Goal: Information Seeking & Learning: Learn about a topic

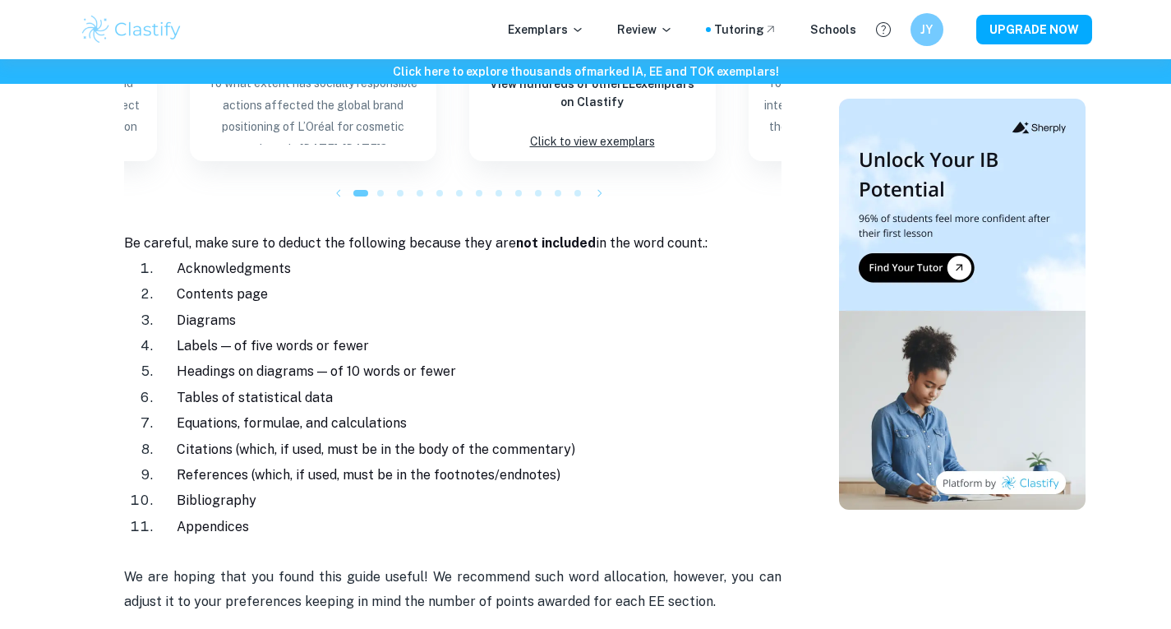
scroll to position [1773, 0]
click at [604, 186] on icon "button" at bounding box center [600, 194] width 16 height 16
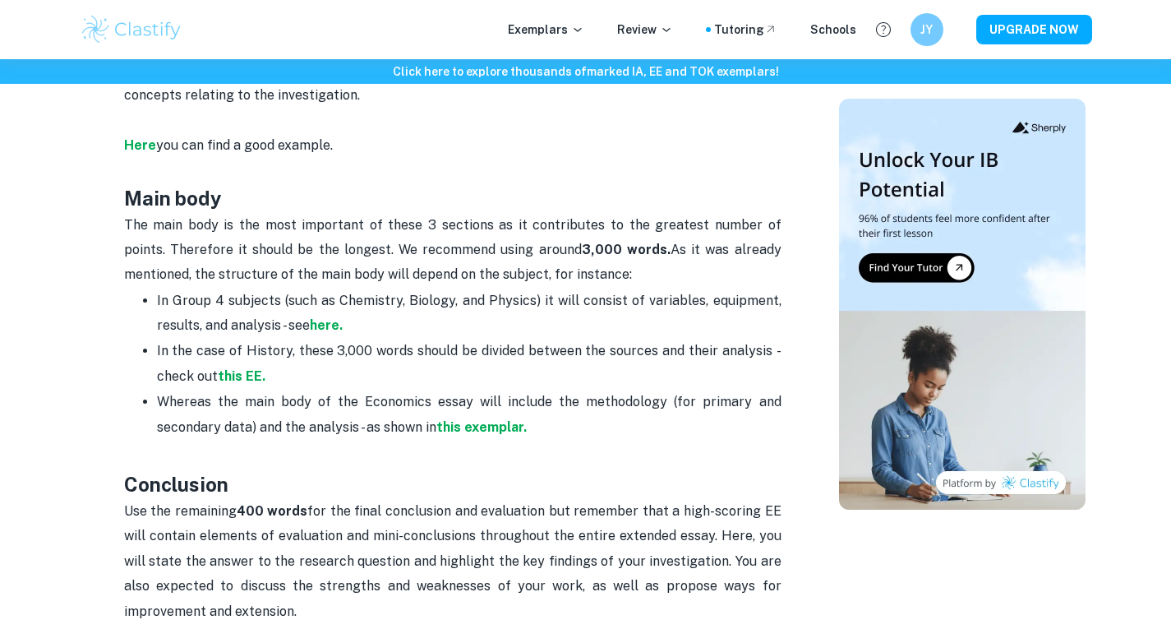
scroll to position [1010, 0]
click at [464, 418] on strong "this exemplar." at bounding box center [482, 426] width 90 height 16
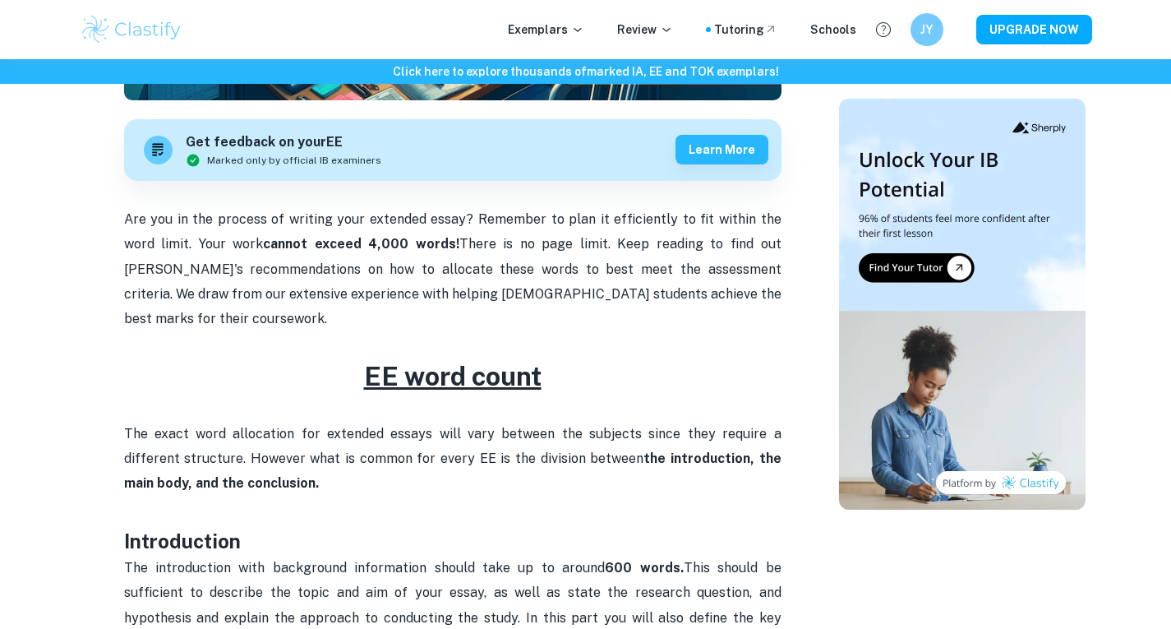
scroll to position [437, 0]
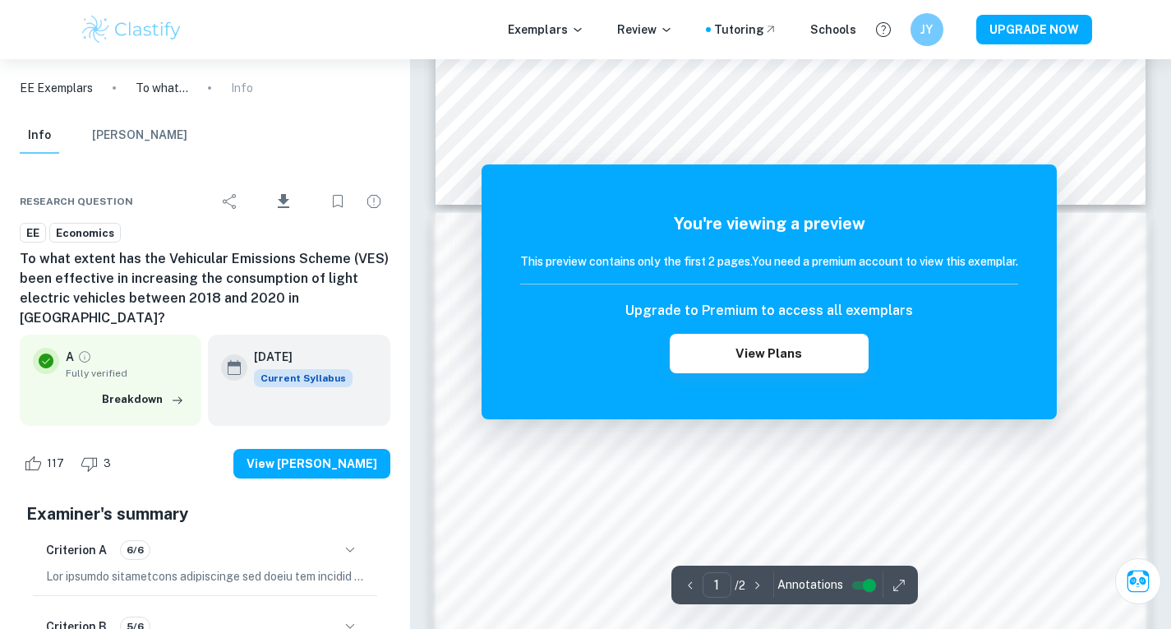
scroll to position [878, 0]
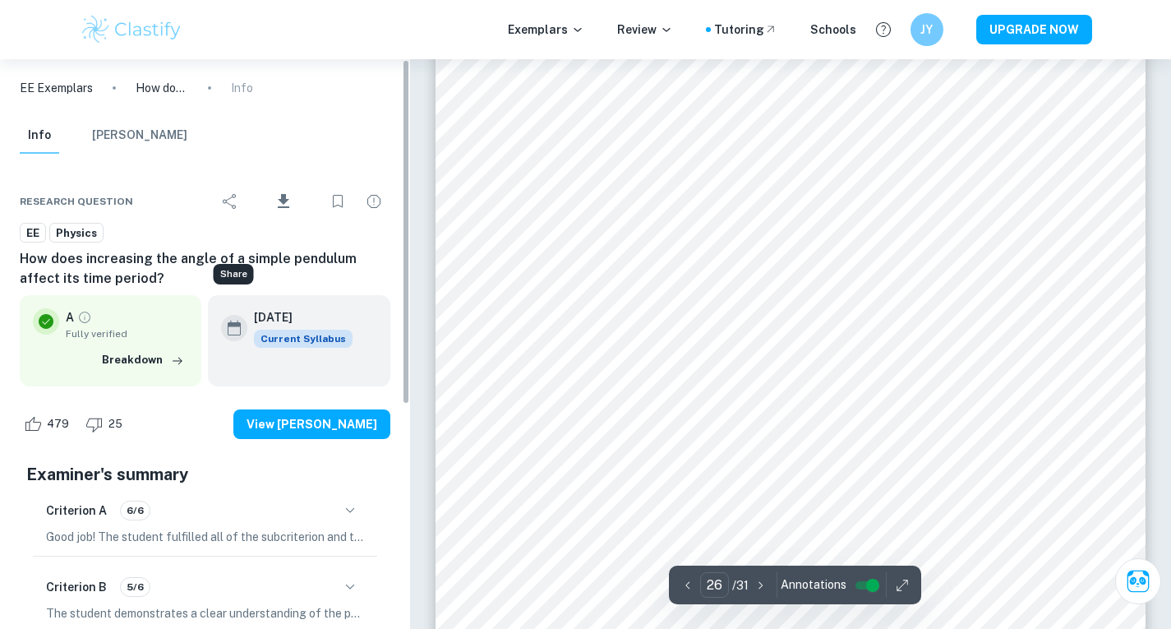
scroll to position [24095, 0]
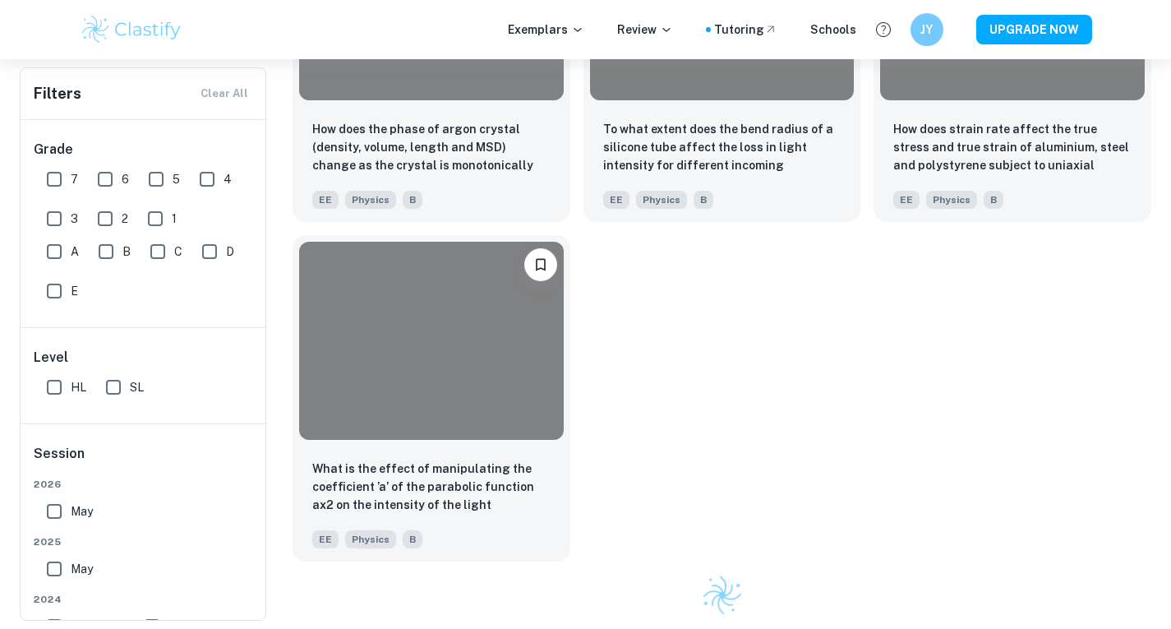
scroll to position [1364, 0]
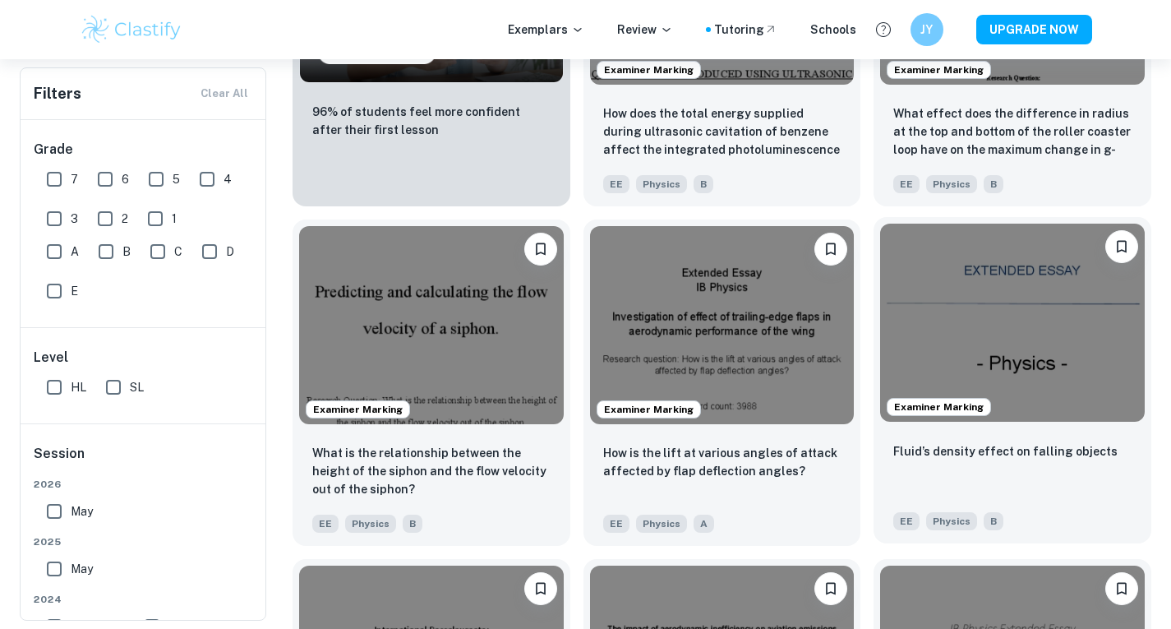
click at [1002, 362] on img at bounding box center [1012, 323] width 265 height 198
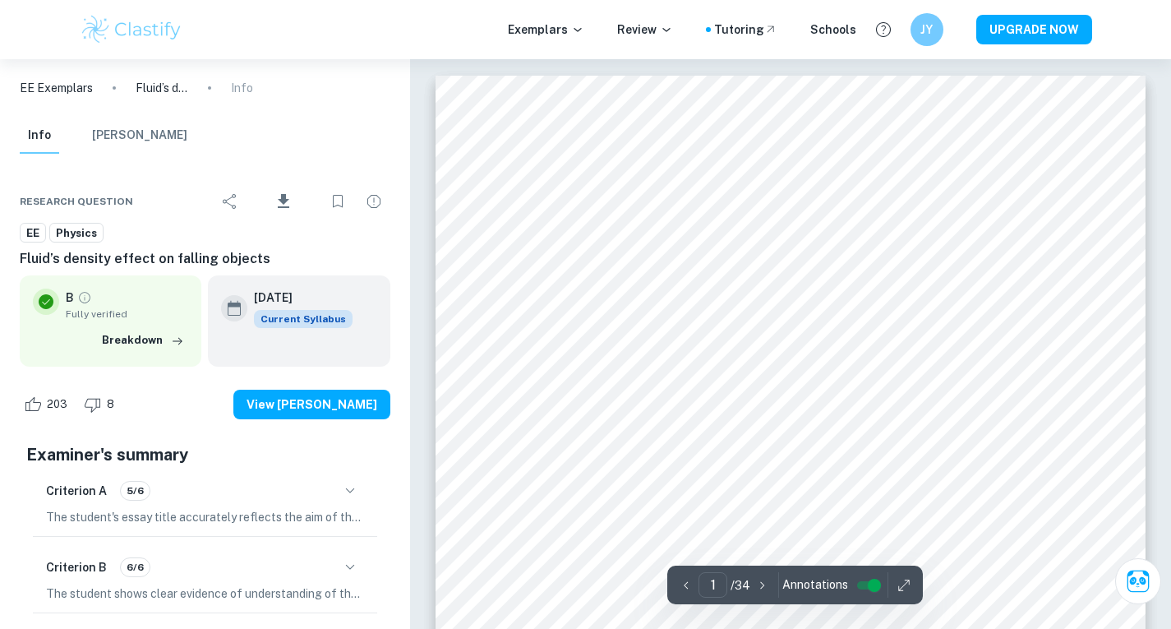
scroll to position [391, 0]
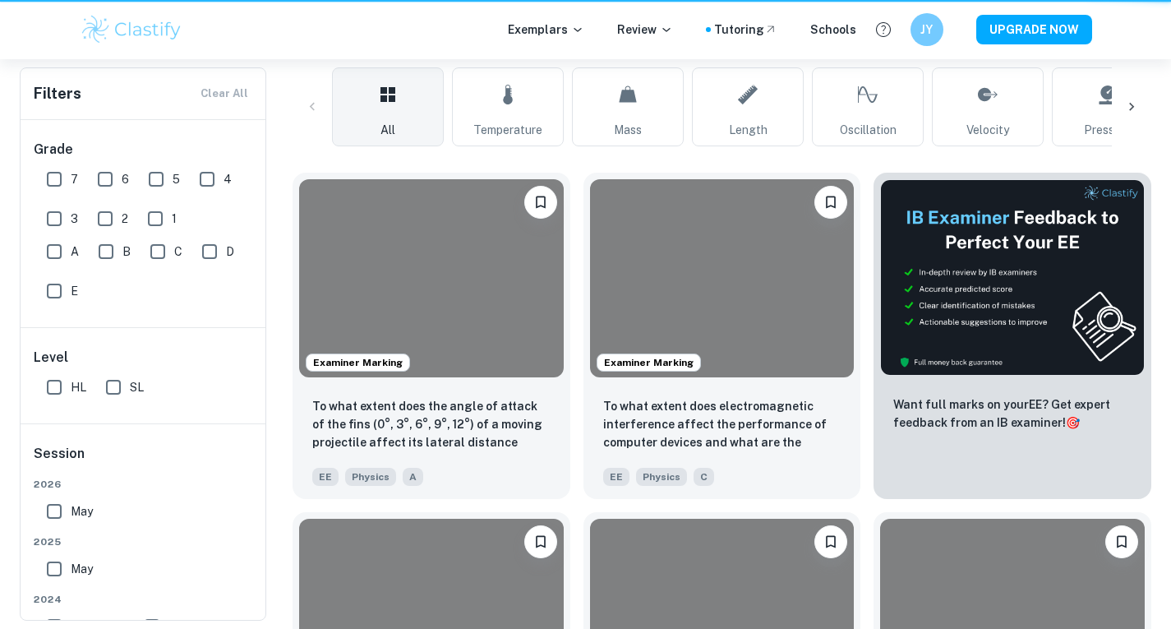
scroll to position [1364, 0]
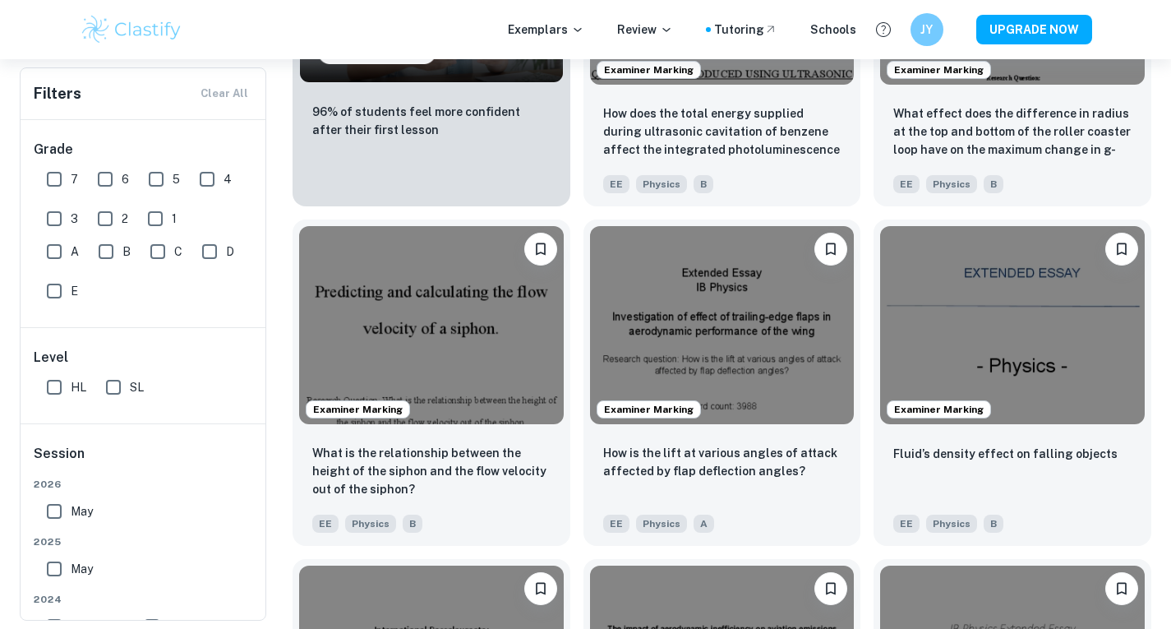
click at [60, 184] on input "7" at bounding box center [54, 179] width 33 height 33
checkbox input "true"
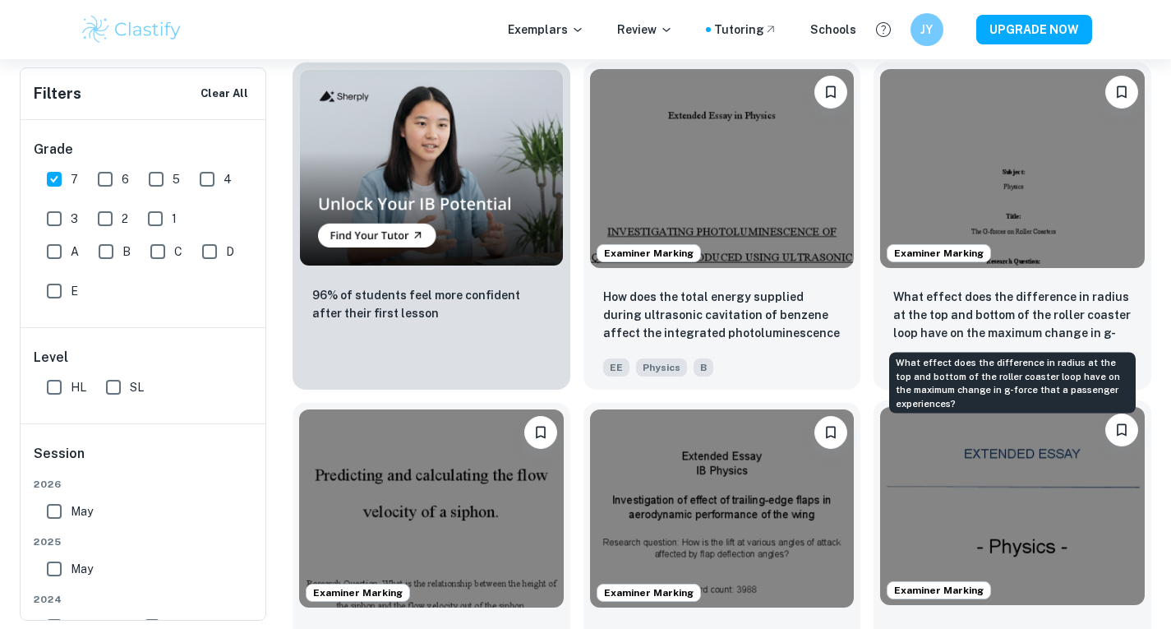
scroll to position [1216, 0]
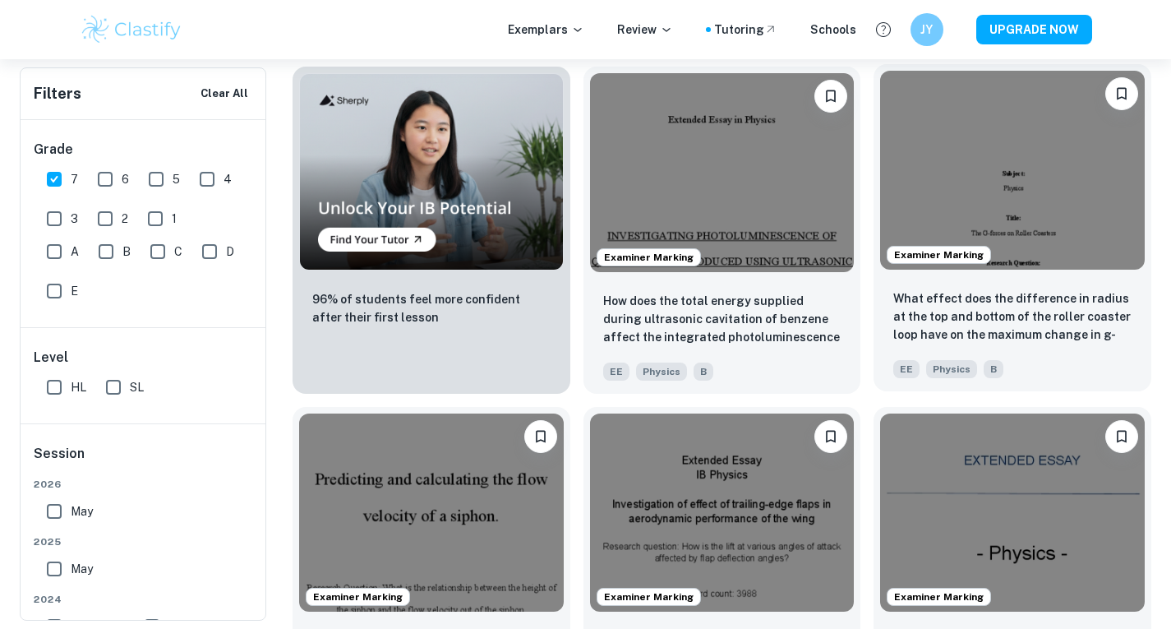
click at [986, 228] on img at bounding box center [1012, 170] width 265 height 198
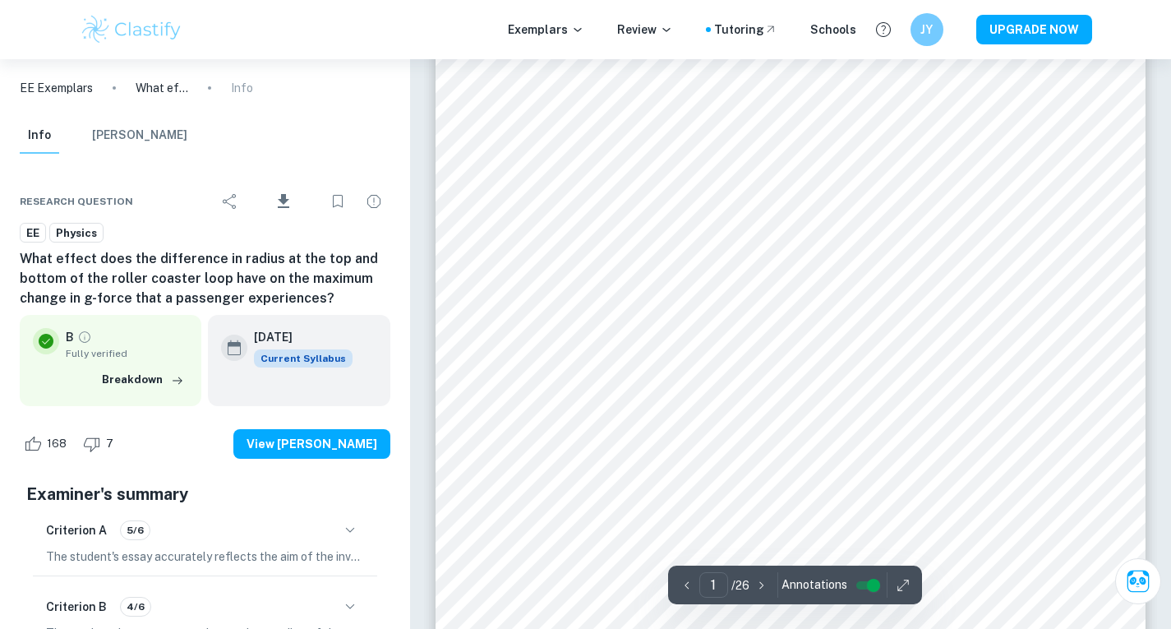
scroll to position [225, 0]
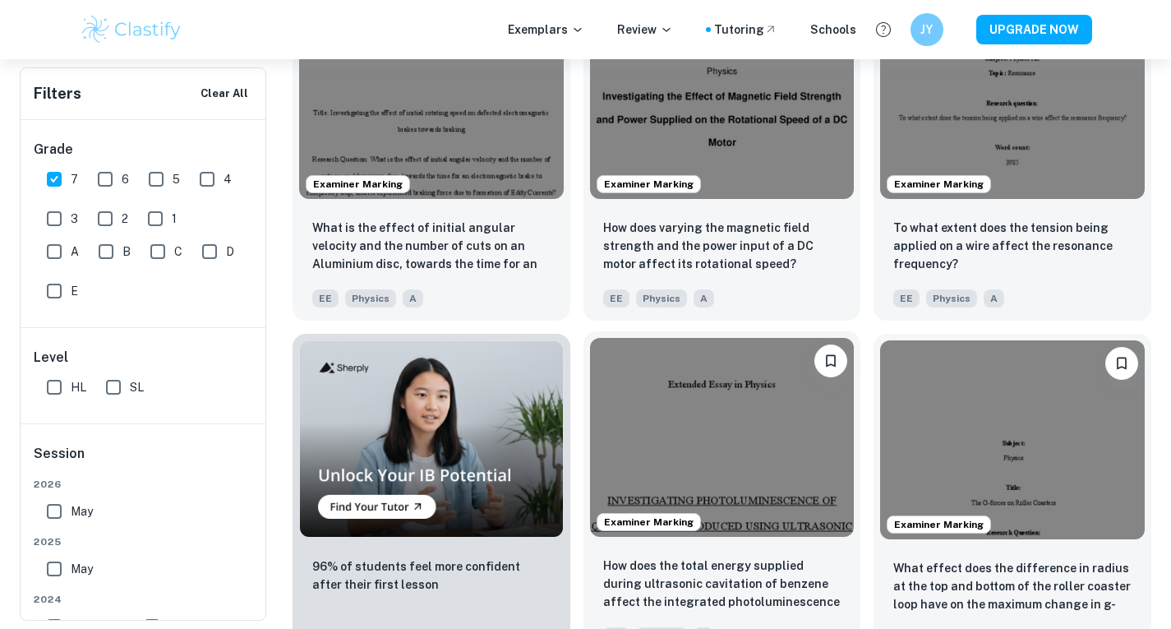
scroll to position [948, 0]
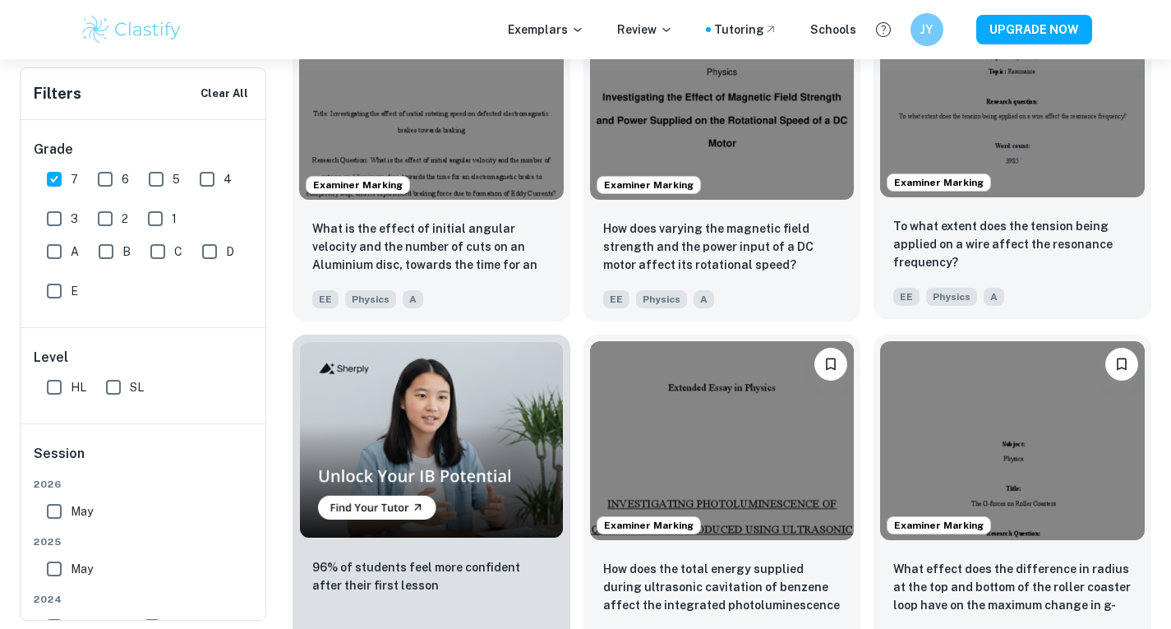
click at [922, 202] on div "Examiner Marking" at bounding box center [1013, 98] width 278 height 211
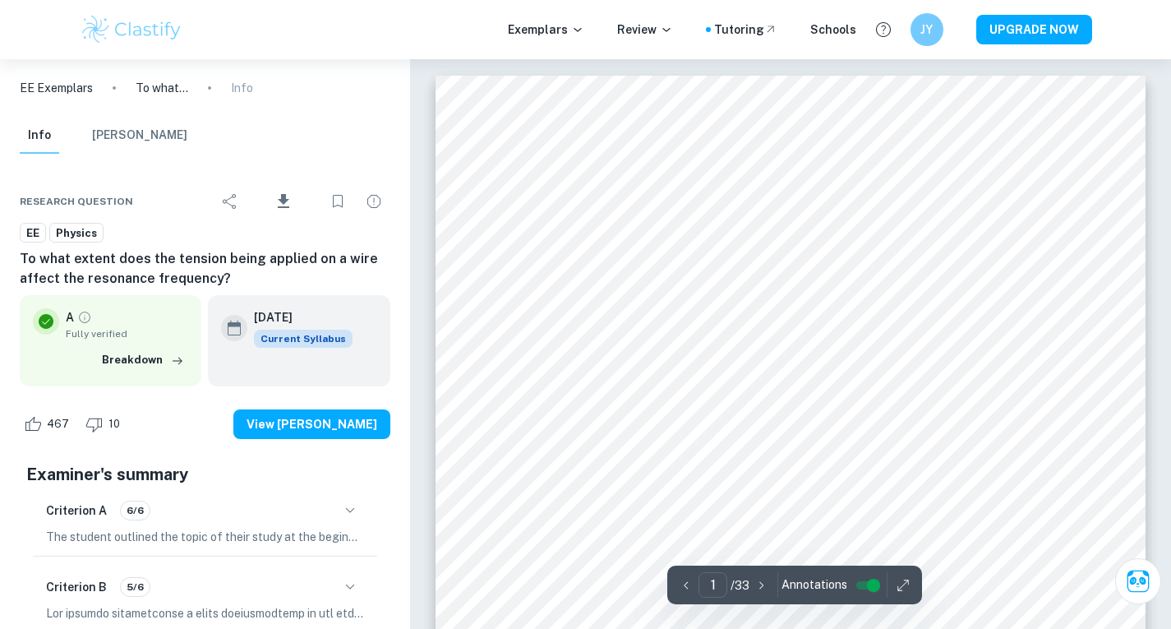
scroll to position [49, 0]
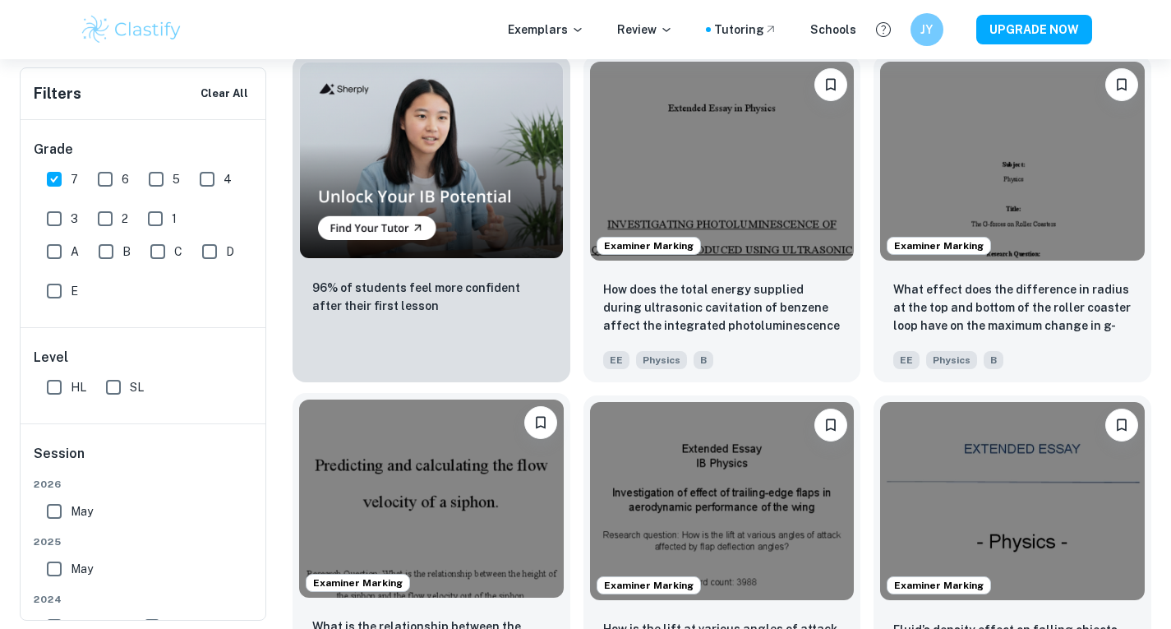
scroll to position [1228, 0]
click at [453, 460] on img at bounding box center [431, 498] width 265 height 198
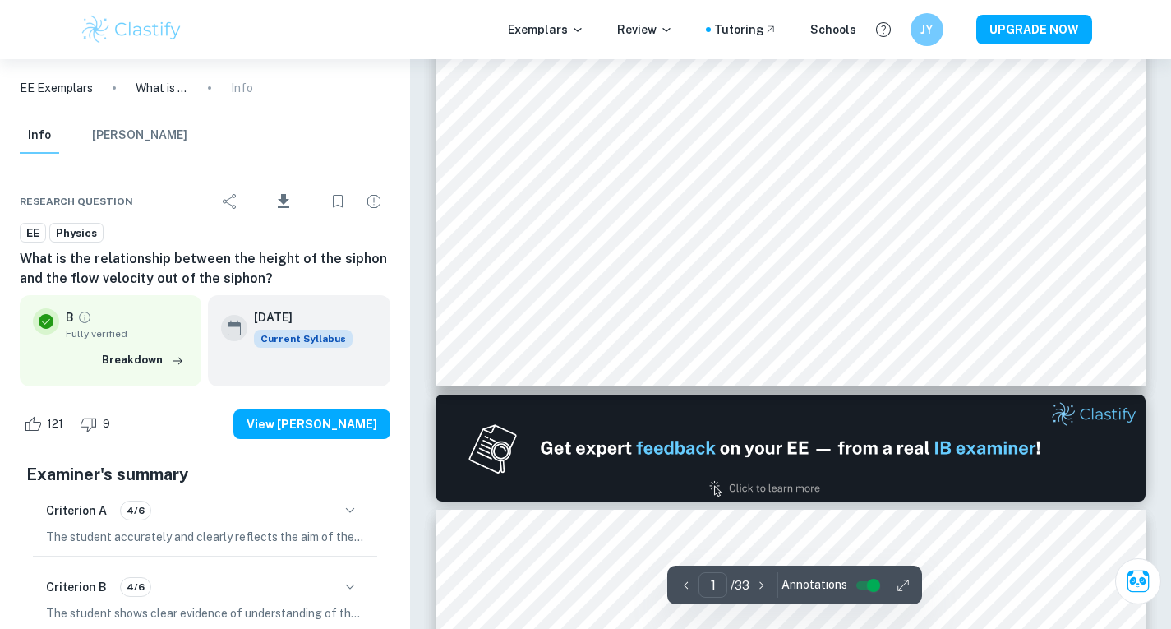
type input "2"
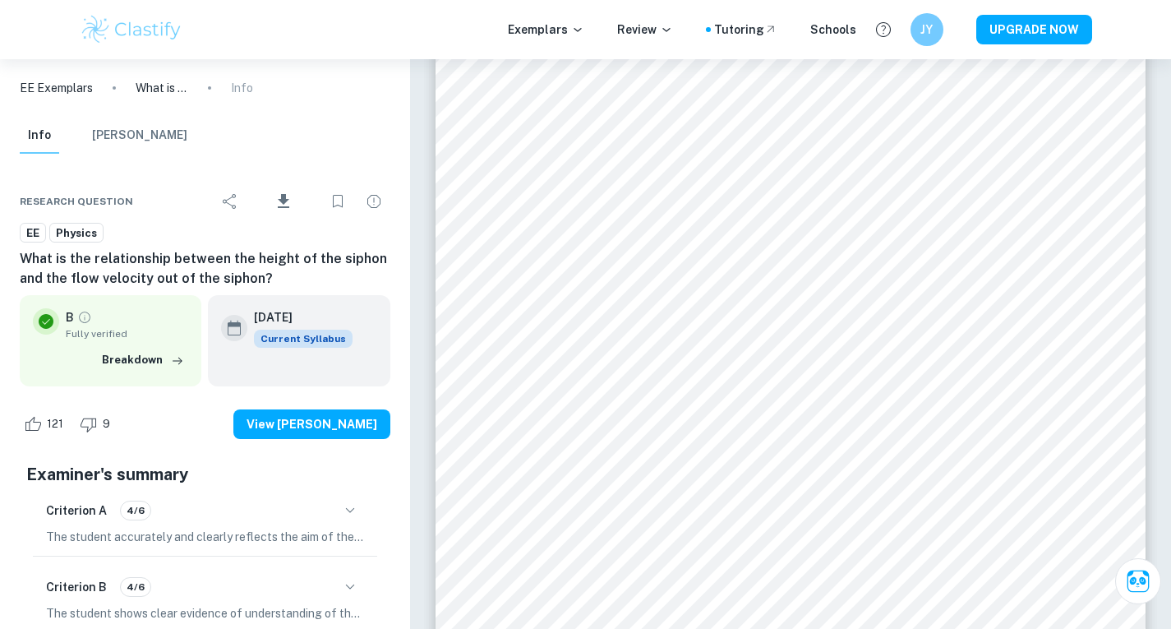
scroll to position [1532, 0]
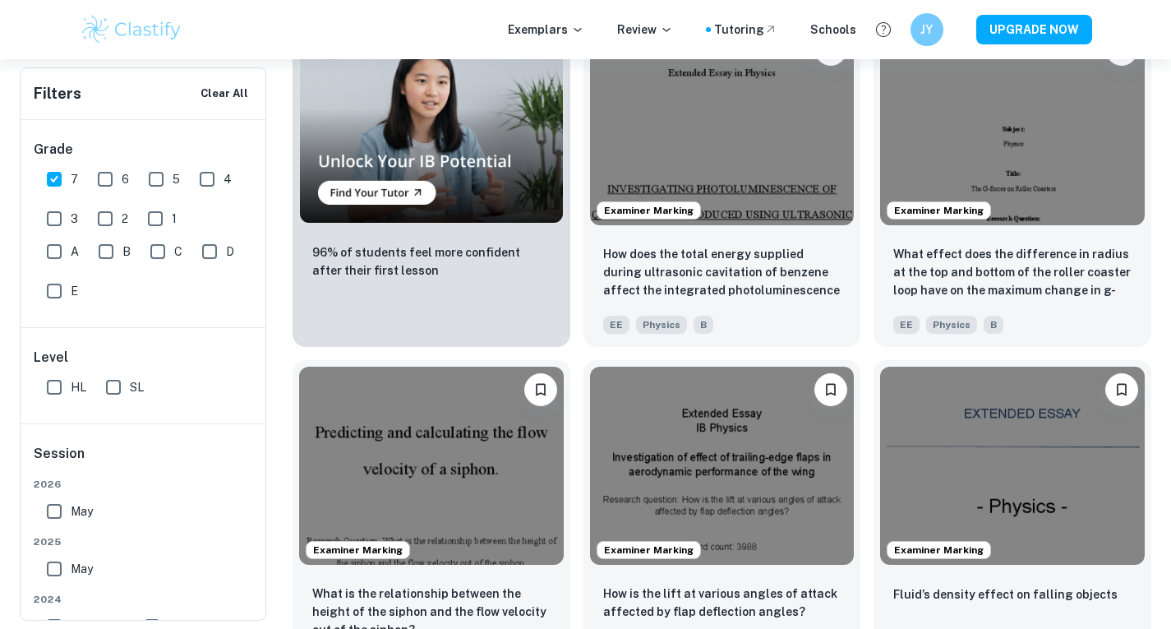
scroll to position [1261, 0]
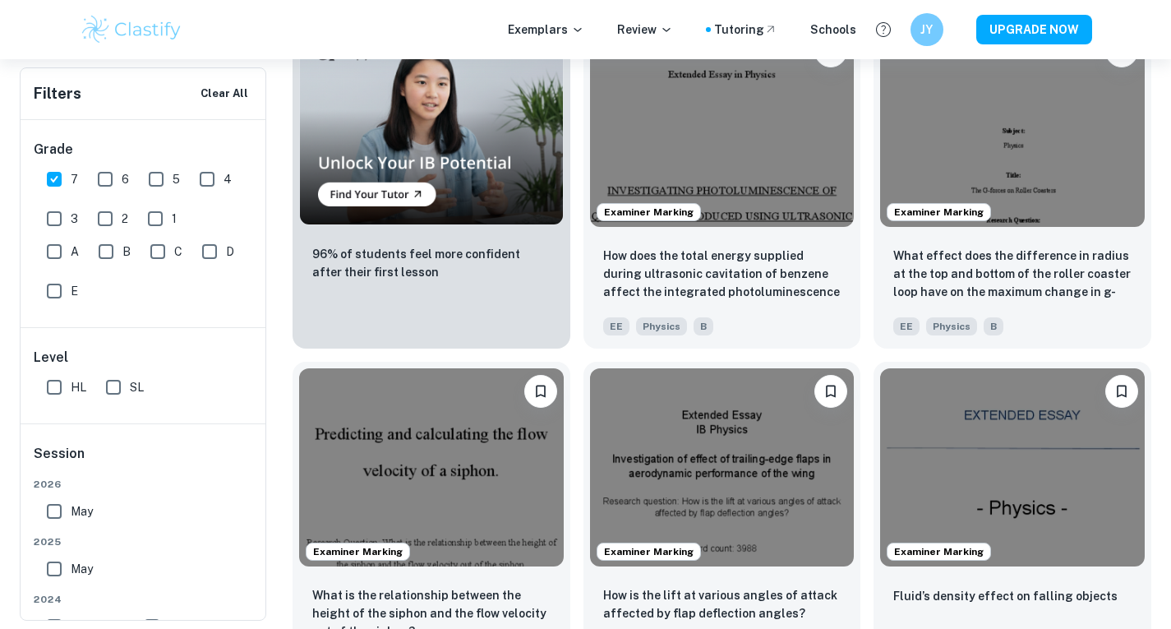
click at [62, 178] on input "7" at bounding box center [54, 179] width 33 height 33
checkbox input "true"
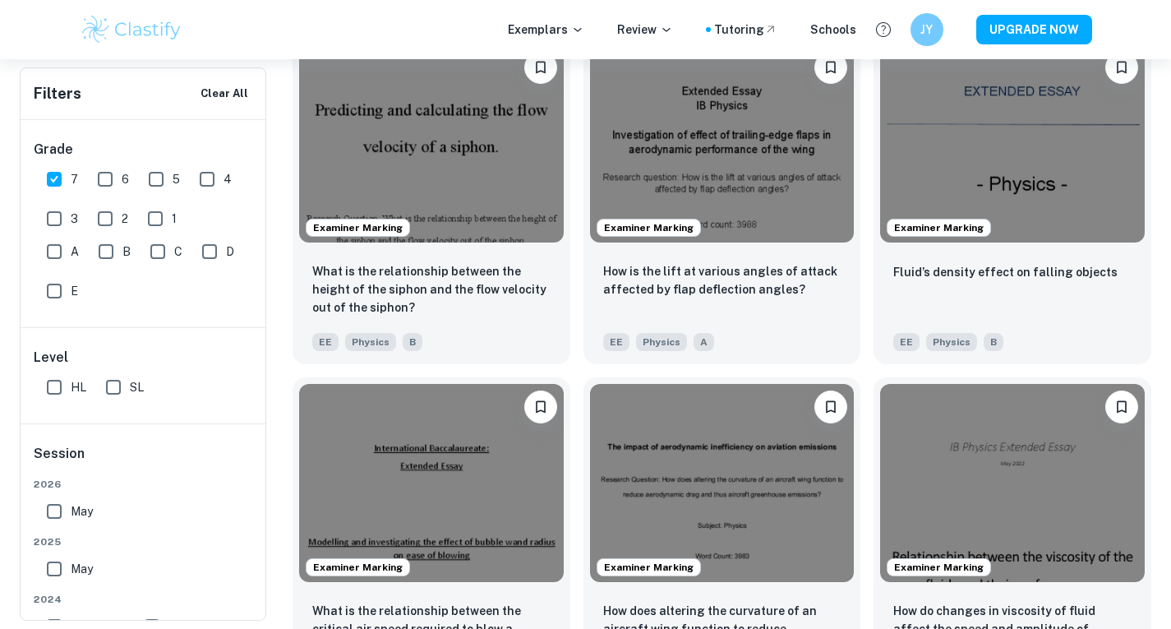
scroll to position [1586, 0]
click at [60, 252] on input "A" at bounding box center [54, 251] width 33 height 33
checkbox input "true"
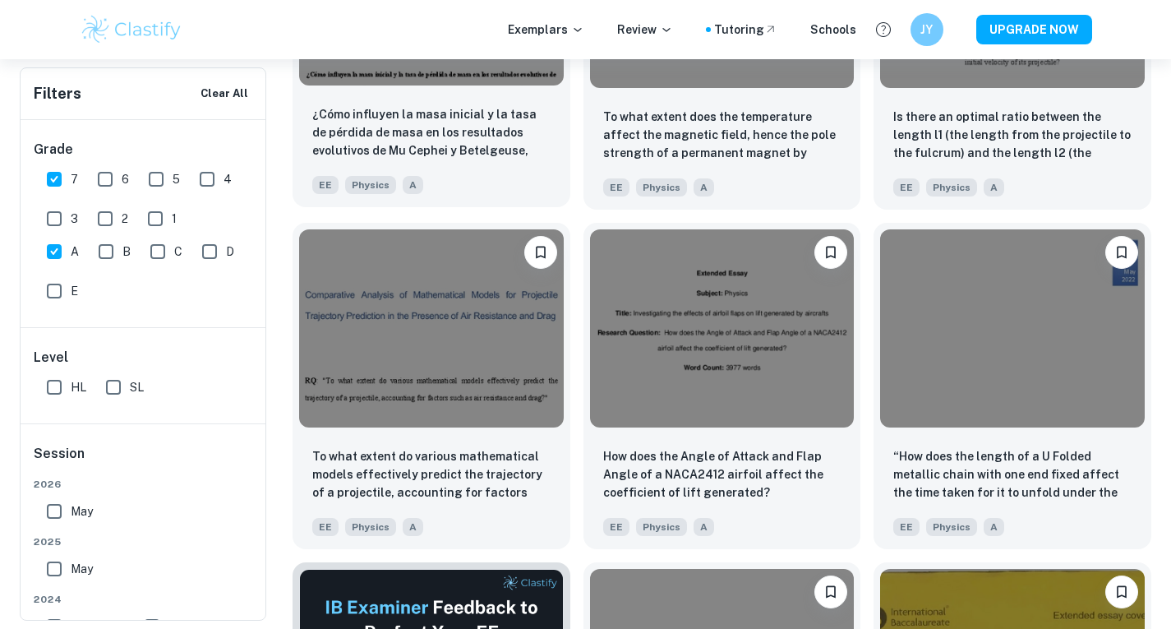
scroll to position [2080, 0]
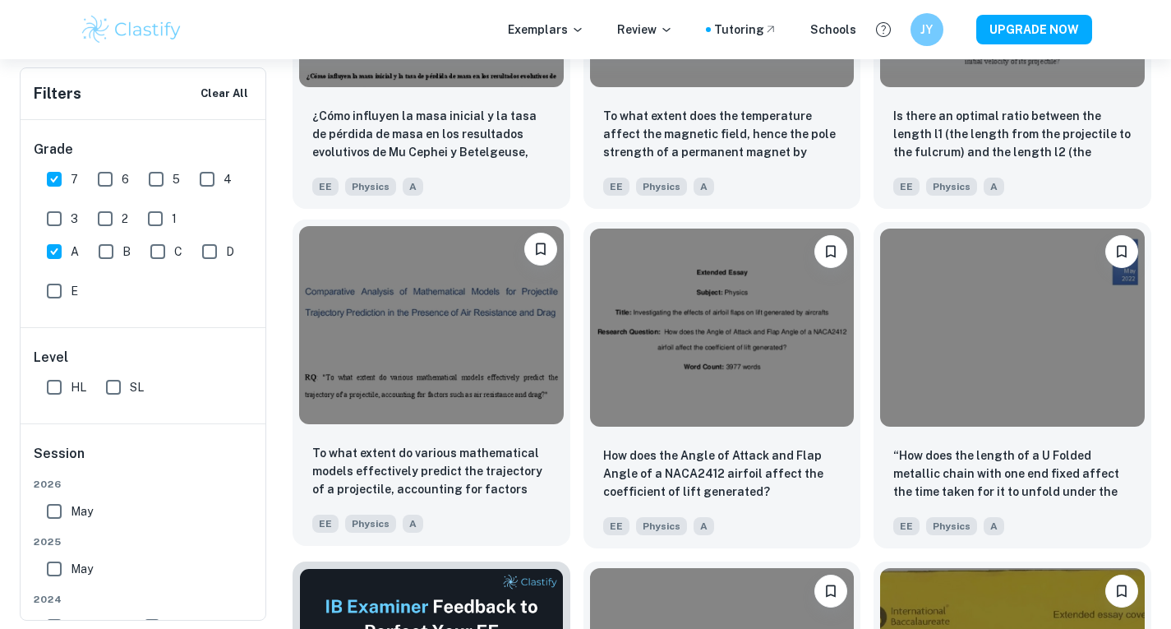
click at [463, 378] on img at bounding box center [431, 325] width 265 height 198
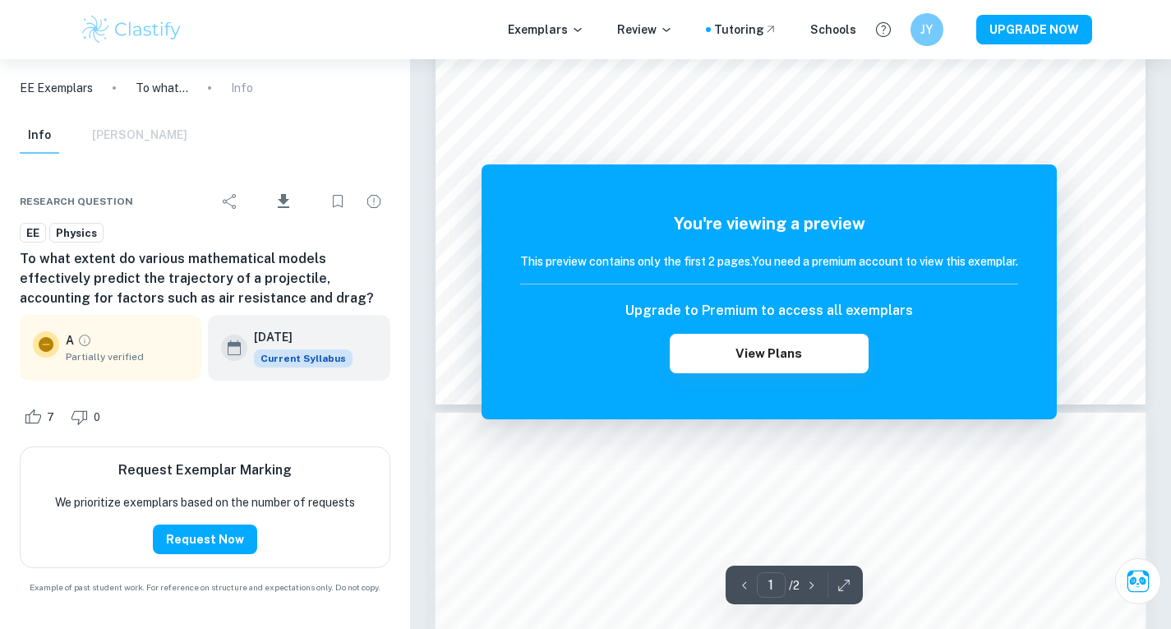
scroll to position [595, 0]
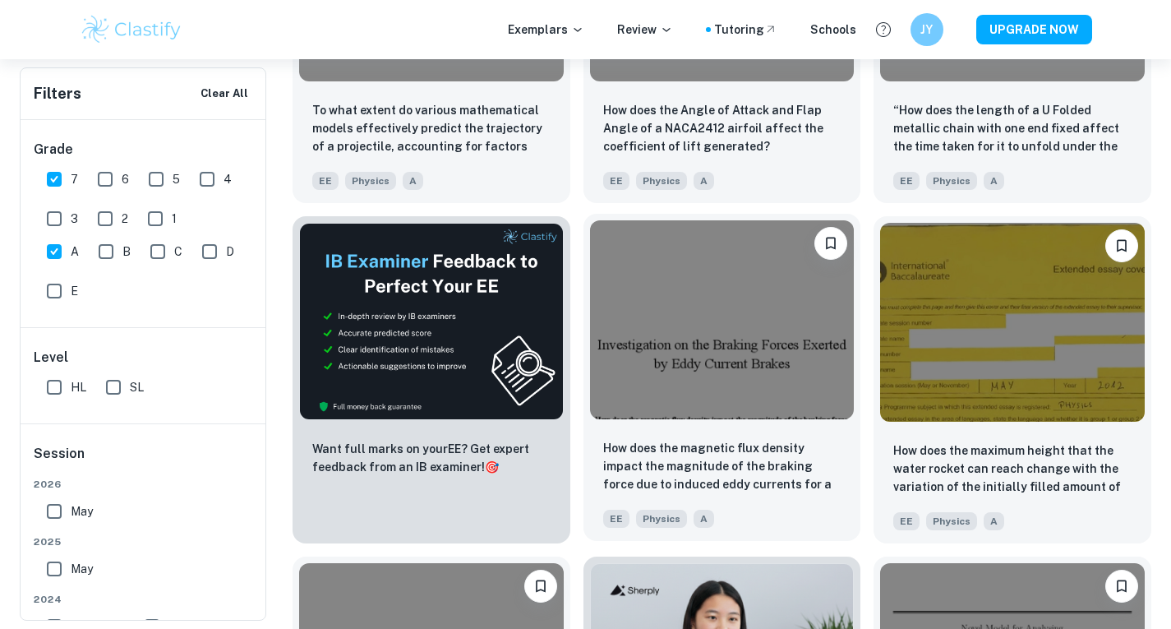
scroll to position [2442, 0]
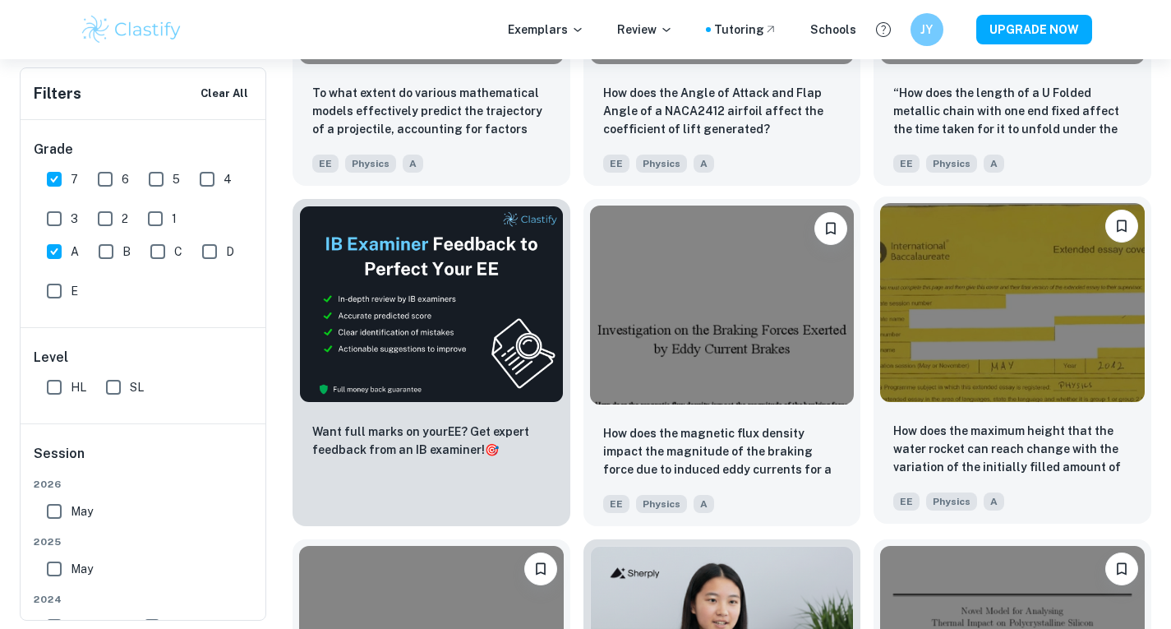
click at [977, 328] on img at bounding box center [1012, 302] width 265 height 198
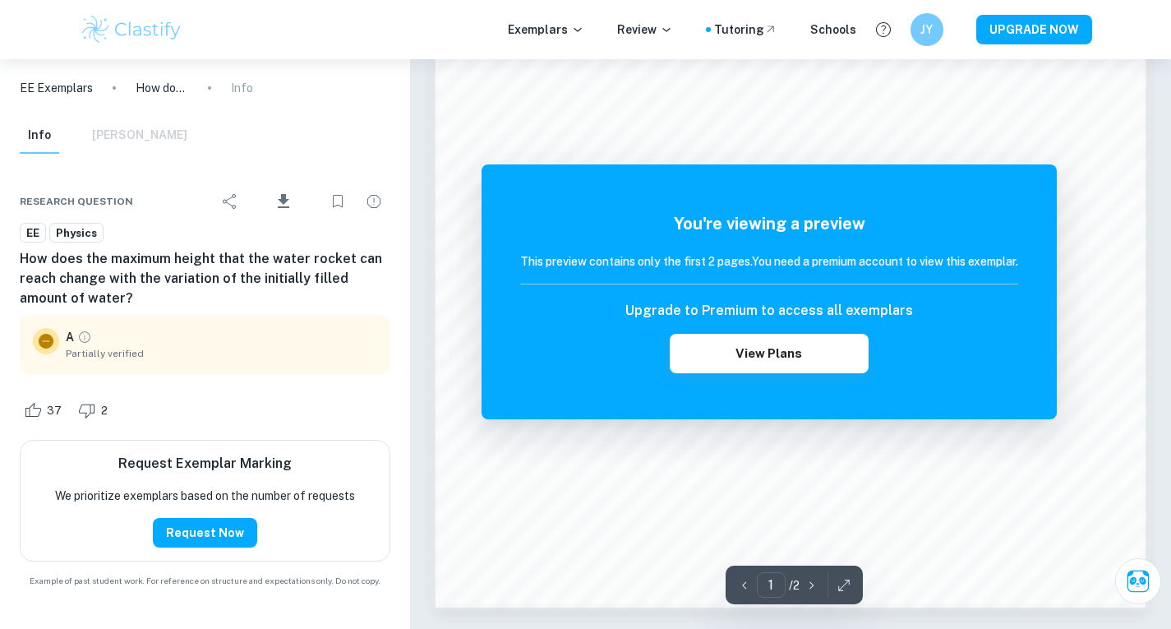
scroll to position [1485, 0]
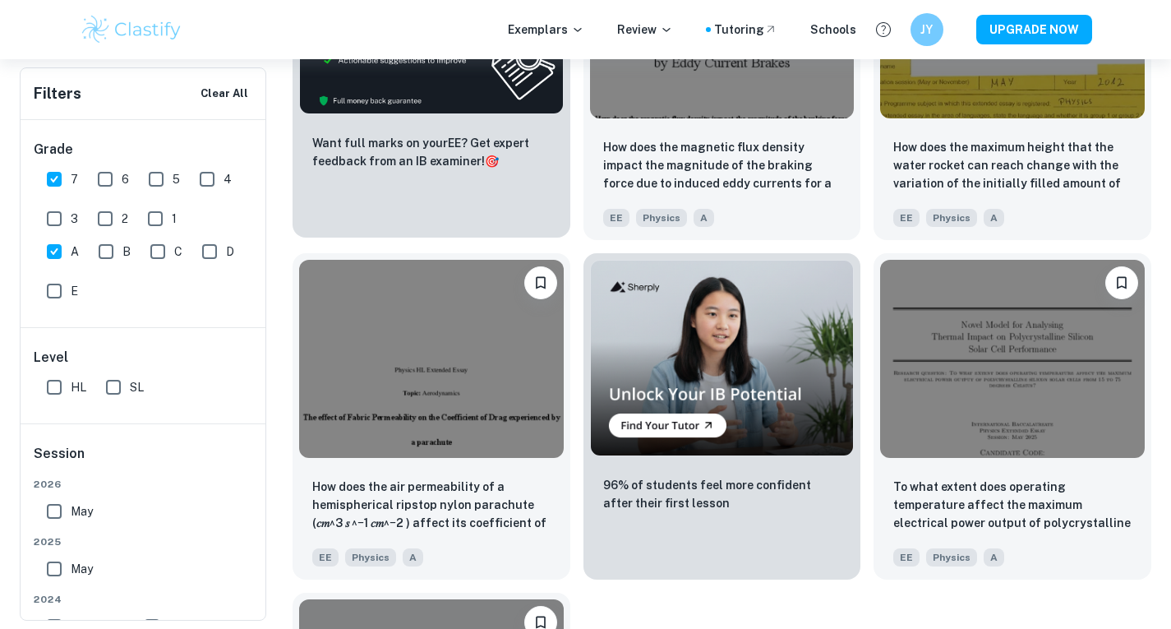
scroll to position [2730, 0]
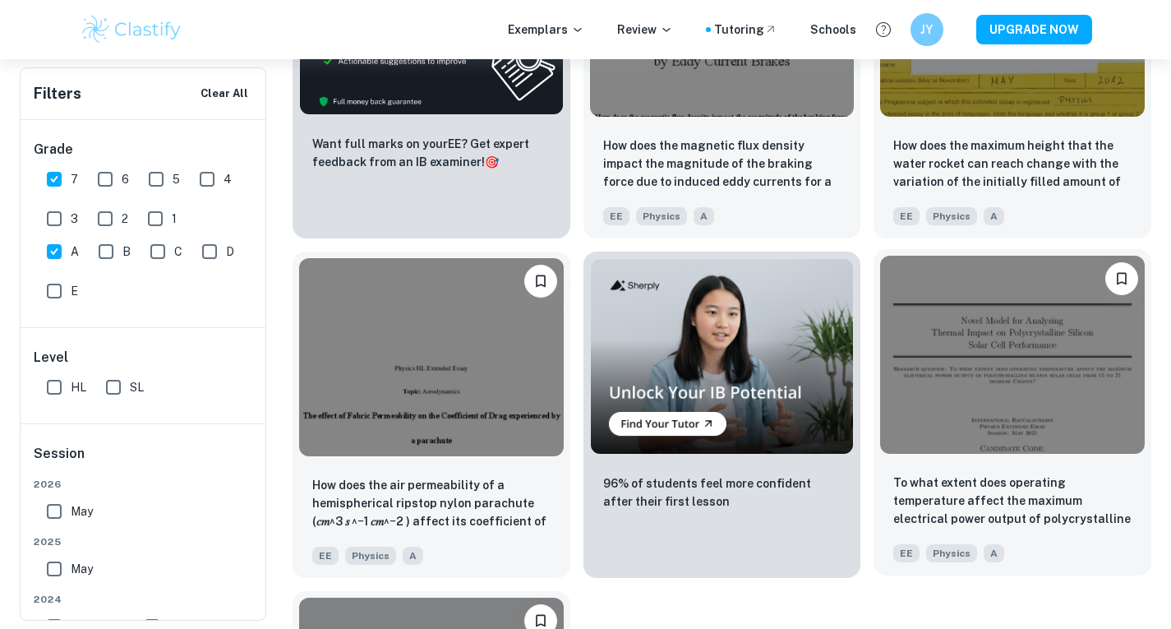
click at [939, 377] on img at bounding box center [1012, 355] width 265 height 198
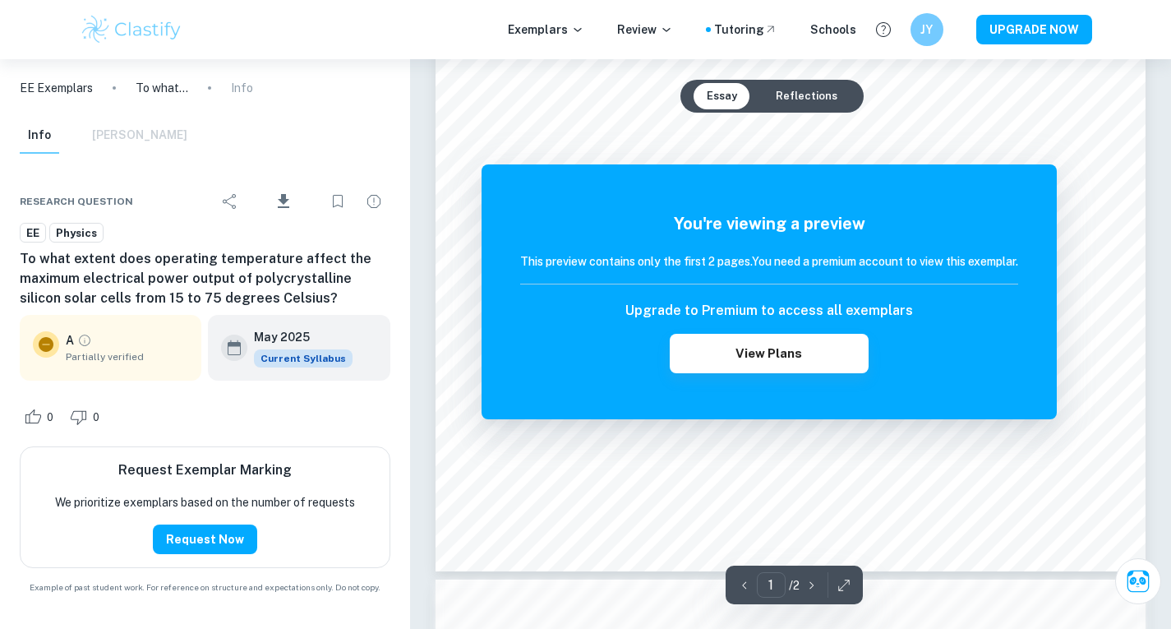
scroll to position [424, 0]
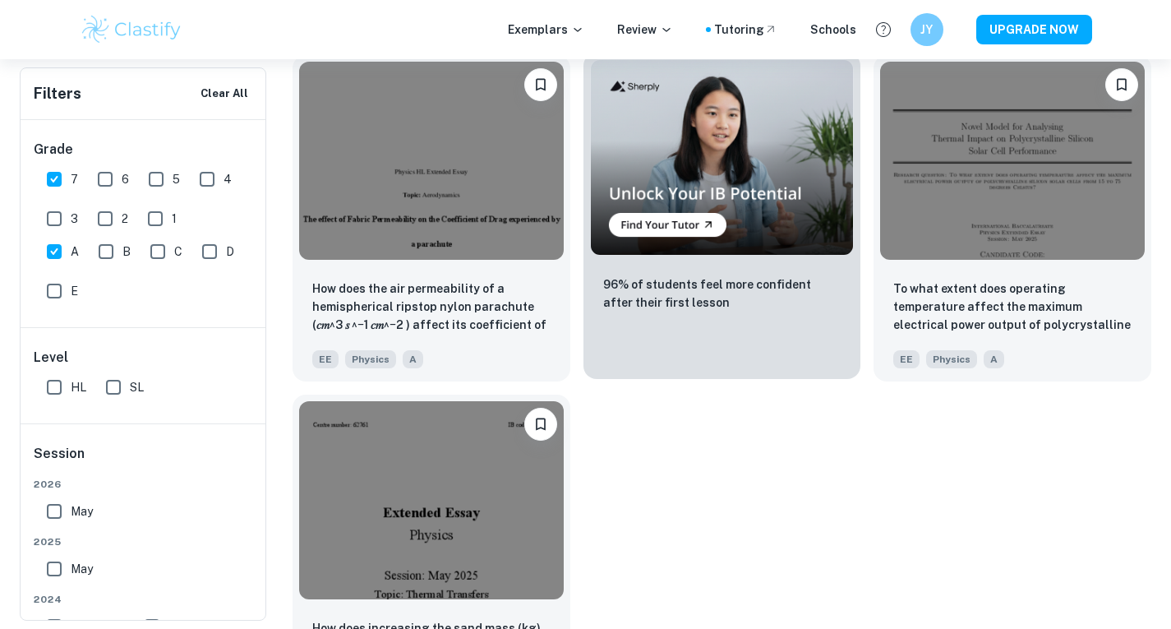
scroll to position [3019, 0]
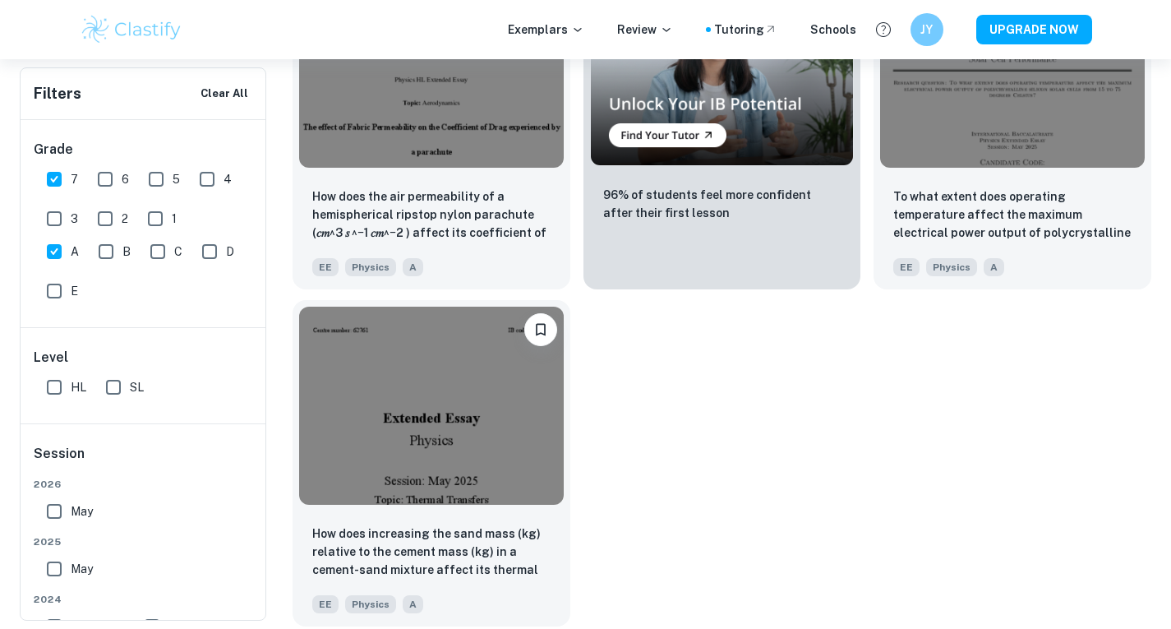
click at [453, 423] on img at bounding box center [431, 406] width 265 height 198
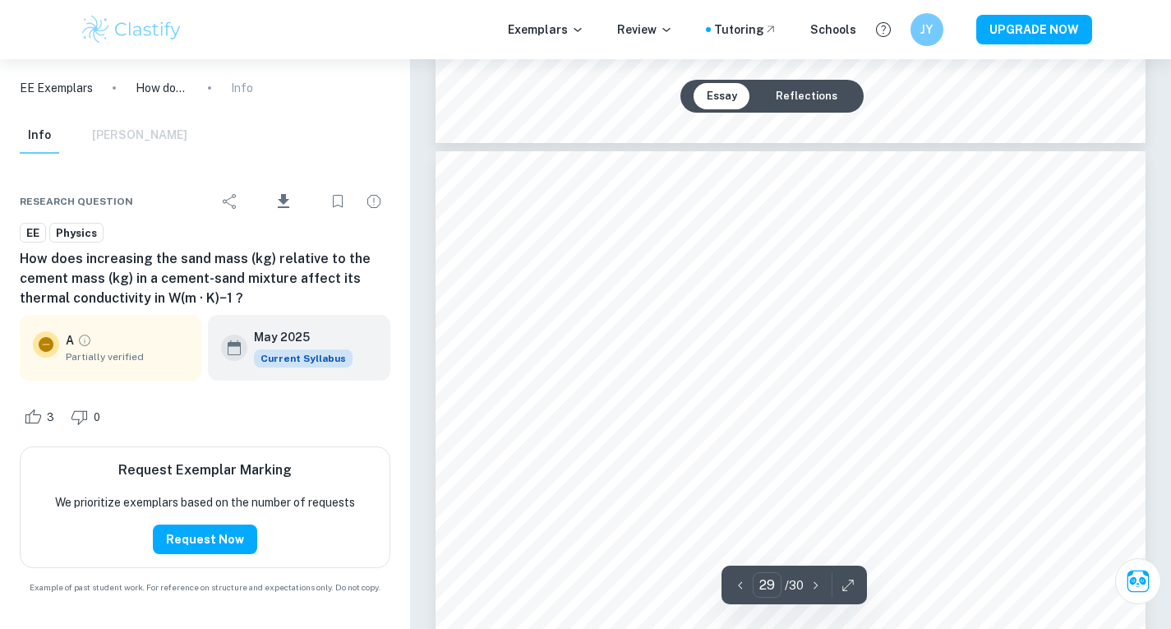
scroll to position [28948, 0]
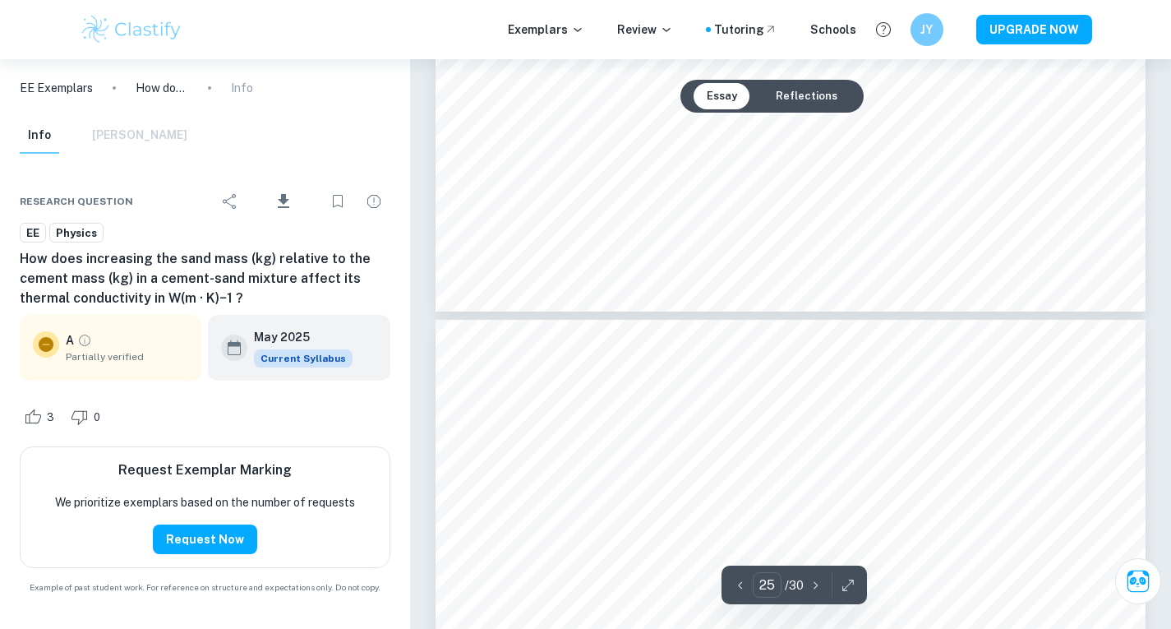
type input "24"
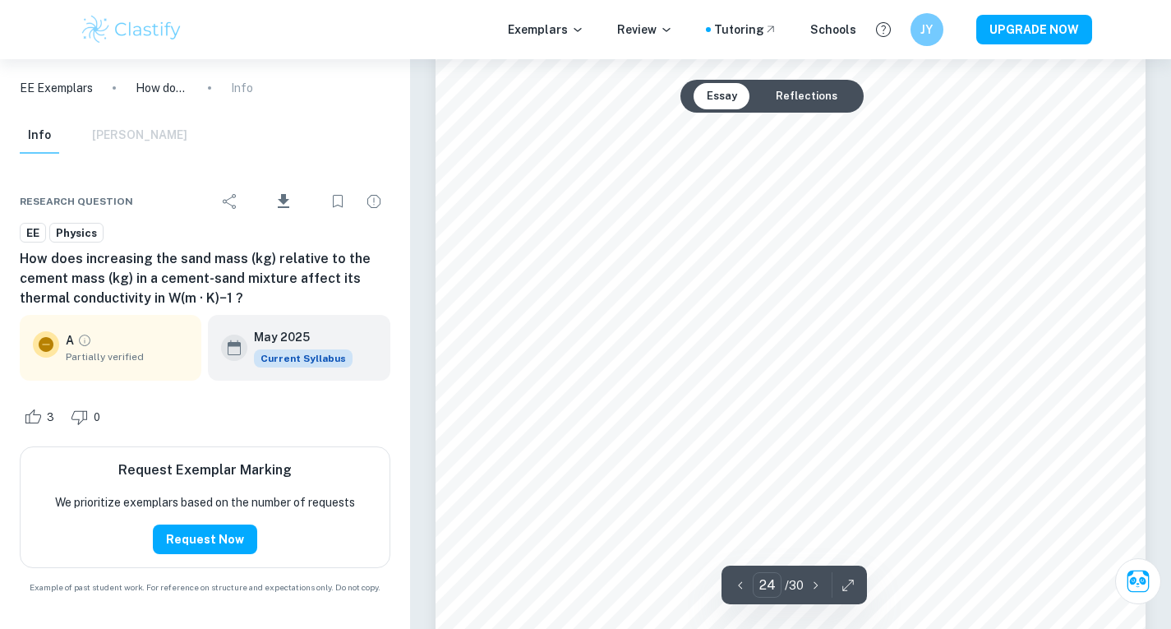
scroll to position [24109, 0]
